Goal: Task Accomplishment & Management: Complete application form

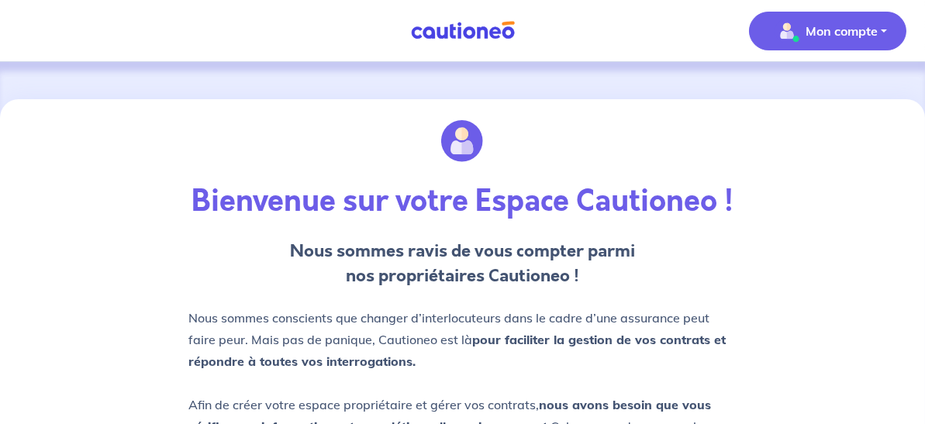
click at [817, 26] on p "Mon compte" at bounding box center [842, 31] width 72 height 19
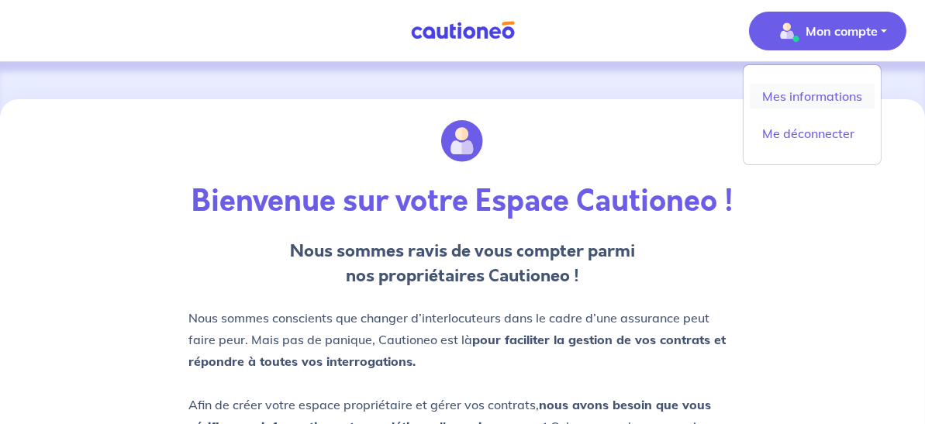
click at [803, 95] on link "Mes informations" at bounding box center [812, 96] width 125 height 25
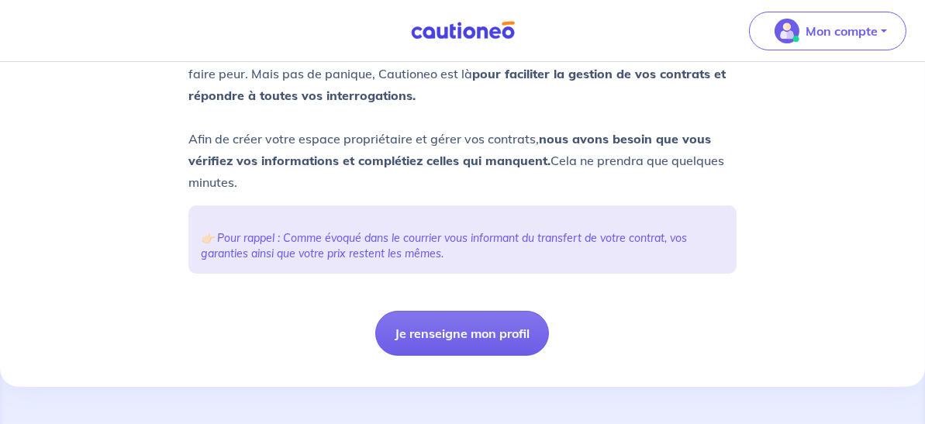
scroll to position [339, 0]
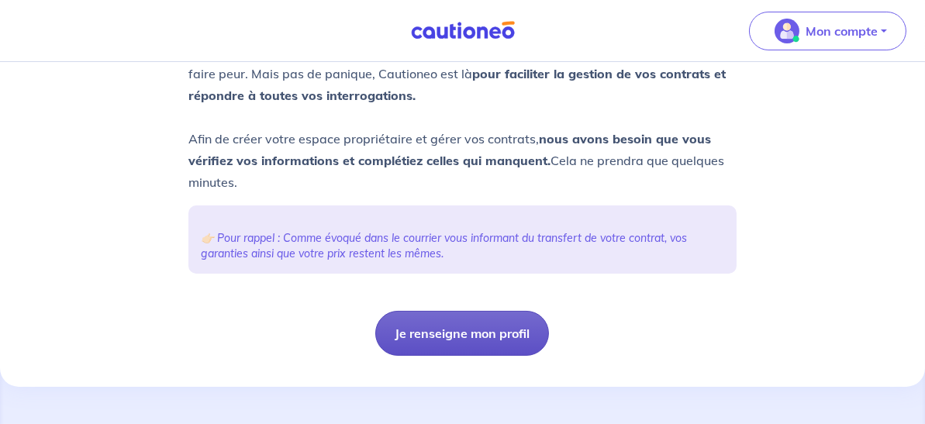
click at [471, 337] on button "Je renseigne mon profil" at bounding box center [462, 333] width 174 height 45
